Goal: Transaction & Acquisition: Purchase product/service

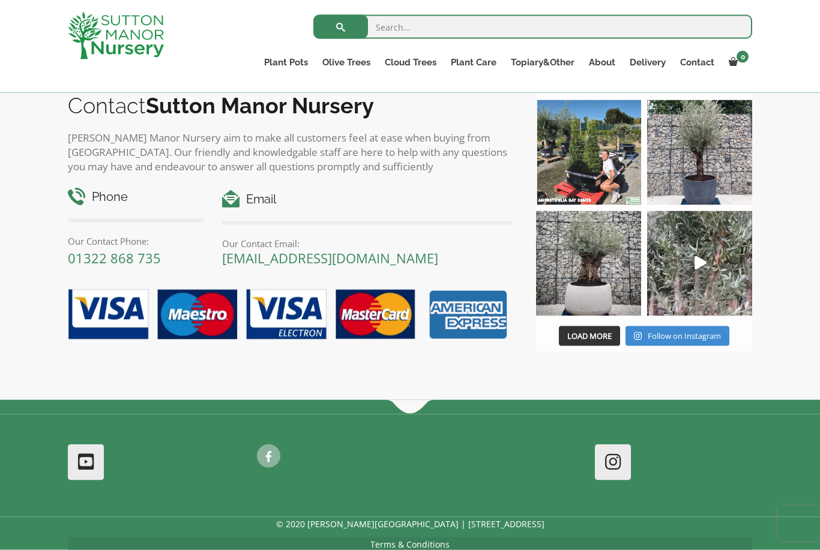
scroll to position [1135, 0]
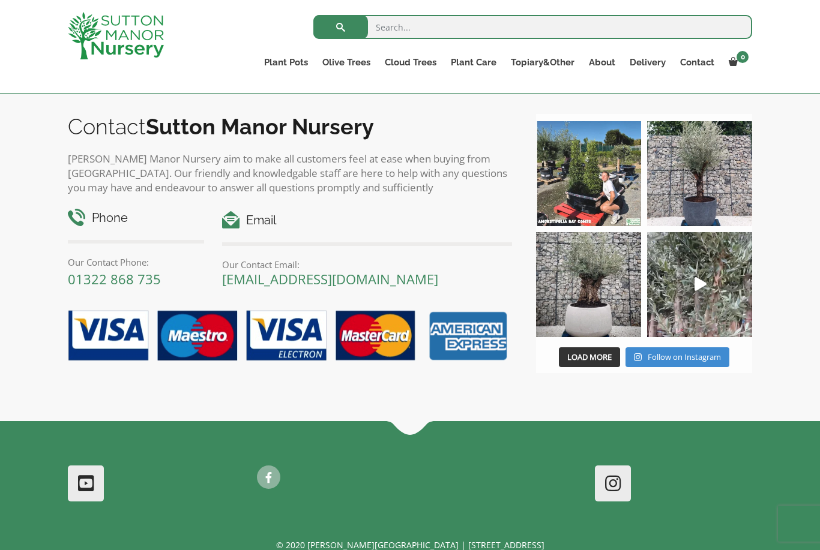
click at [594, 284] on img at bounding box center [588, 284] width 105 height 105
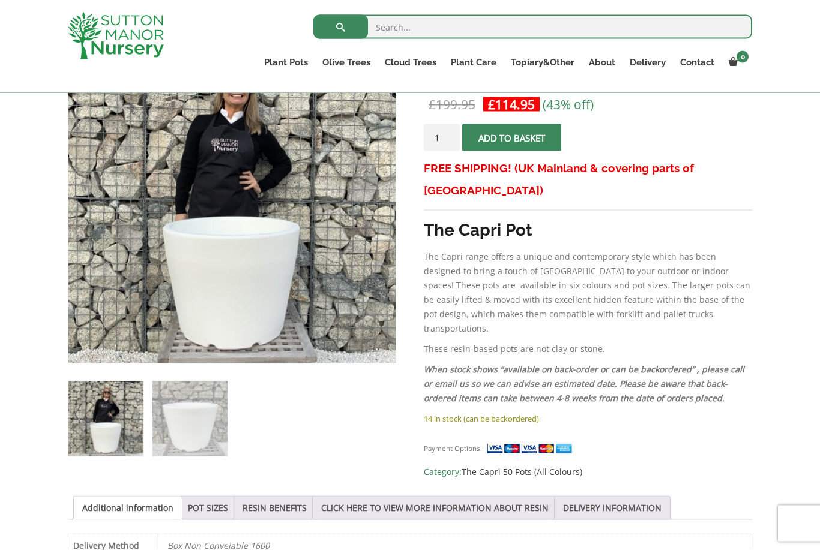
scroll to position [221, 0]
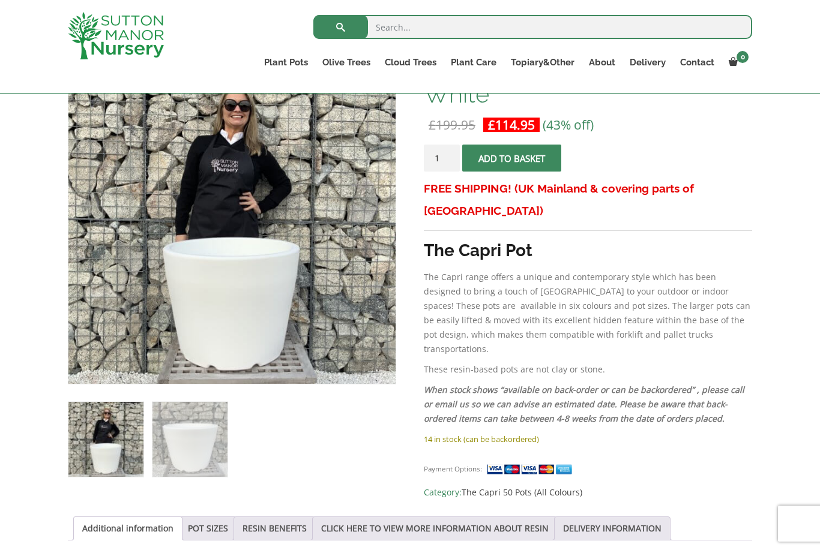
click at [397, 25] on input "search" at bounding box center [532, 27] width 439 height 24
type input "Barolo 110"
click at [340, 27] on button "submit" at bounding box center [340, 27] width 55 height 24
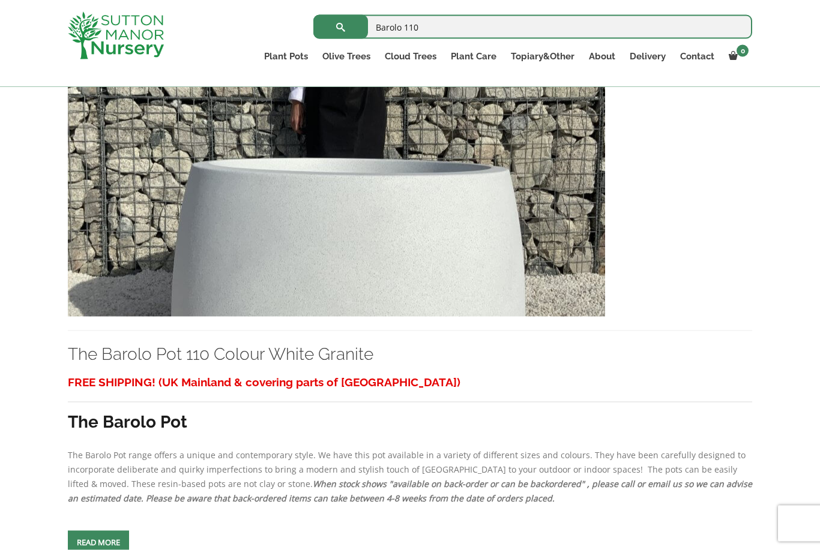
scroll to position [811, 0]
click at [98, 542] on span at bounding box center [98, 542] width 0 height 0
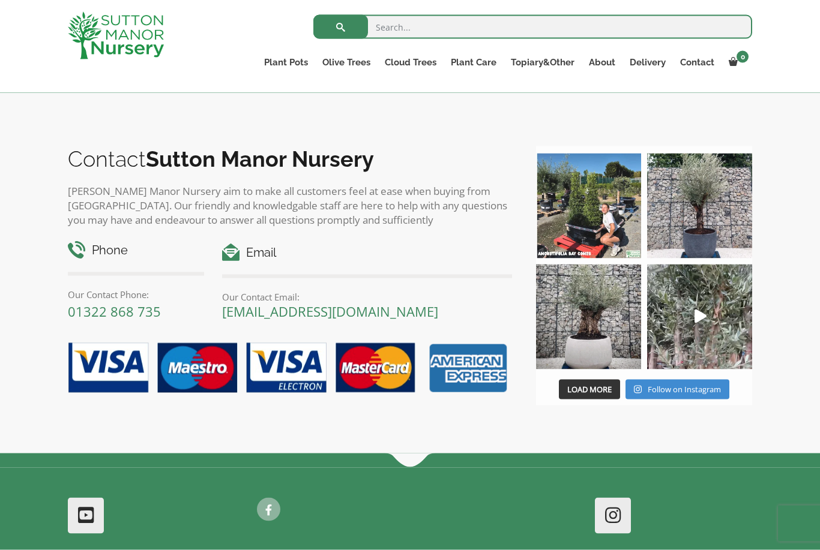
scroll to position [2769, 0]
click at [696, 202] on img at bounding box center [699, 205] width 105 height 105
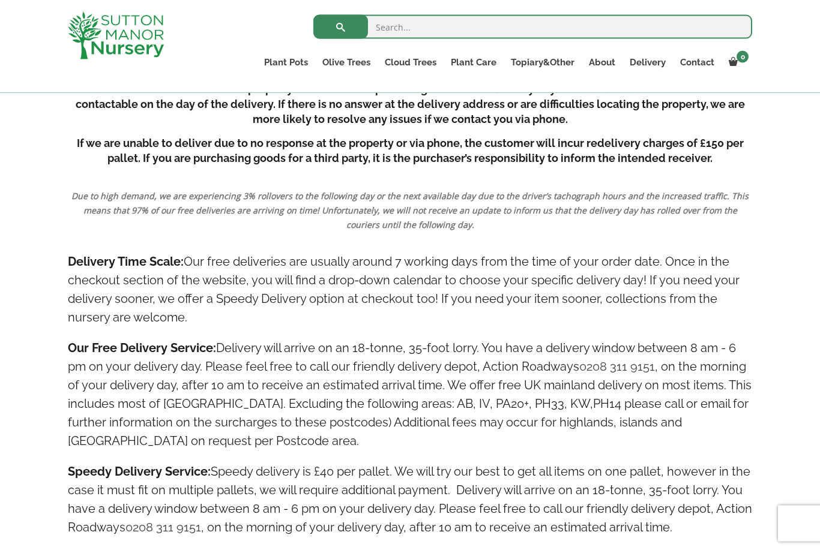
scroll to position [1290, 0]
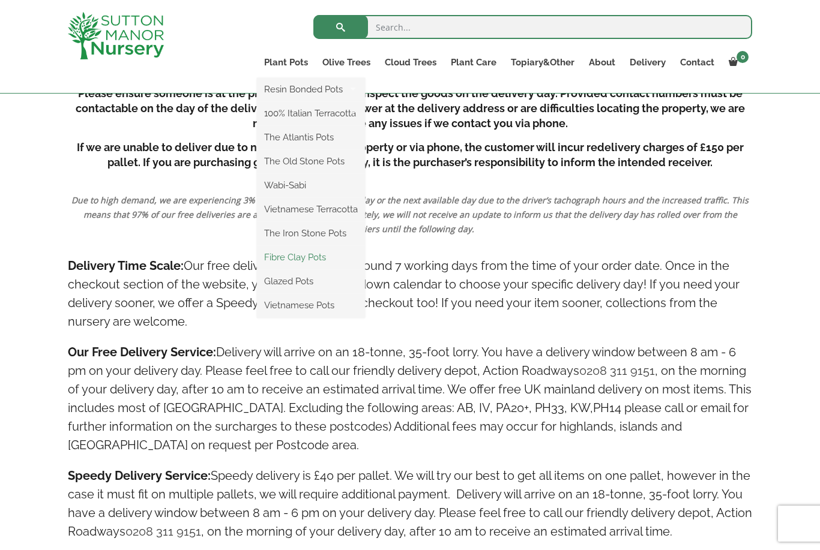
click at [328, 253] on link "Fibre Clay Pots" at bounding box center [311, 257] width 108 height 18
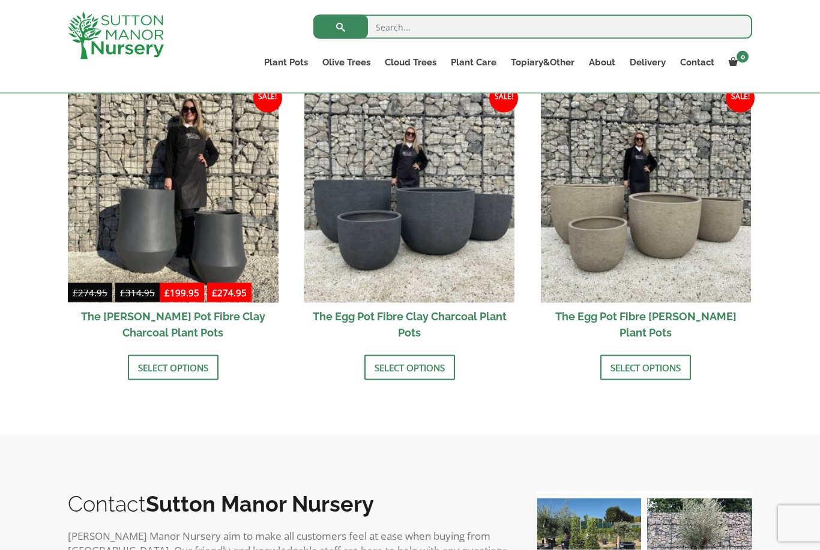
scroll to position [389, 0]
click at [655, 366] on link "Select options" at bounding box center [645, 367] width 91 height 25
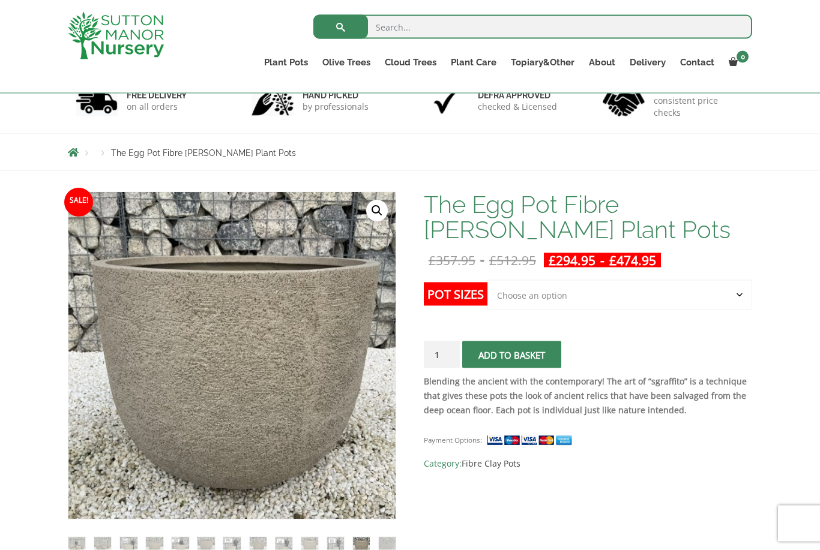
scroll to position [86, 0]
click at [693, 289] on select "Choose an option Click here to buy the 5th To Largest Pot In The Picture Click …" at bounding box center [619, 295] width 265 height 30
select select "Click here to buy the 5th To Largest Pot In The Picture"
